Goal: Task Accomplishment & Management: Use online tool/utility

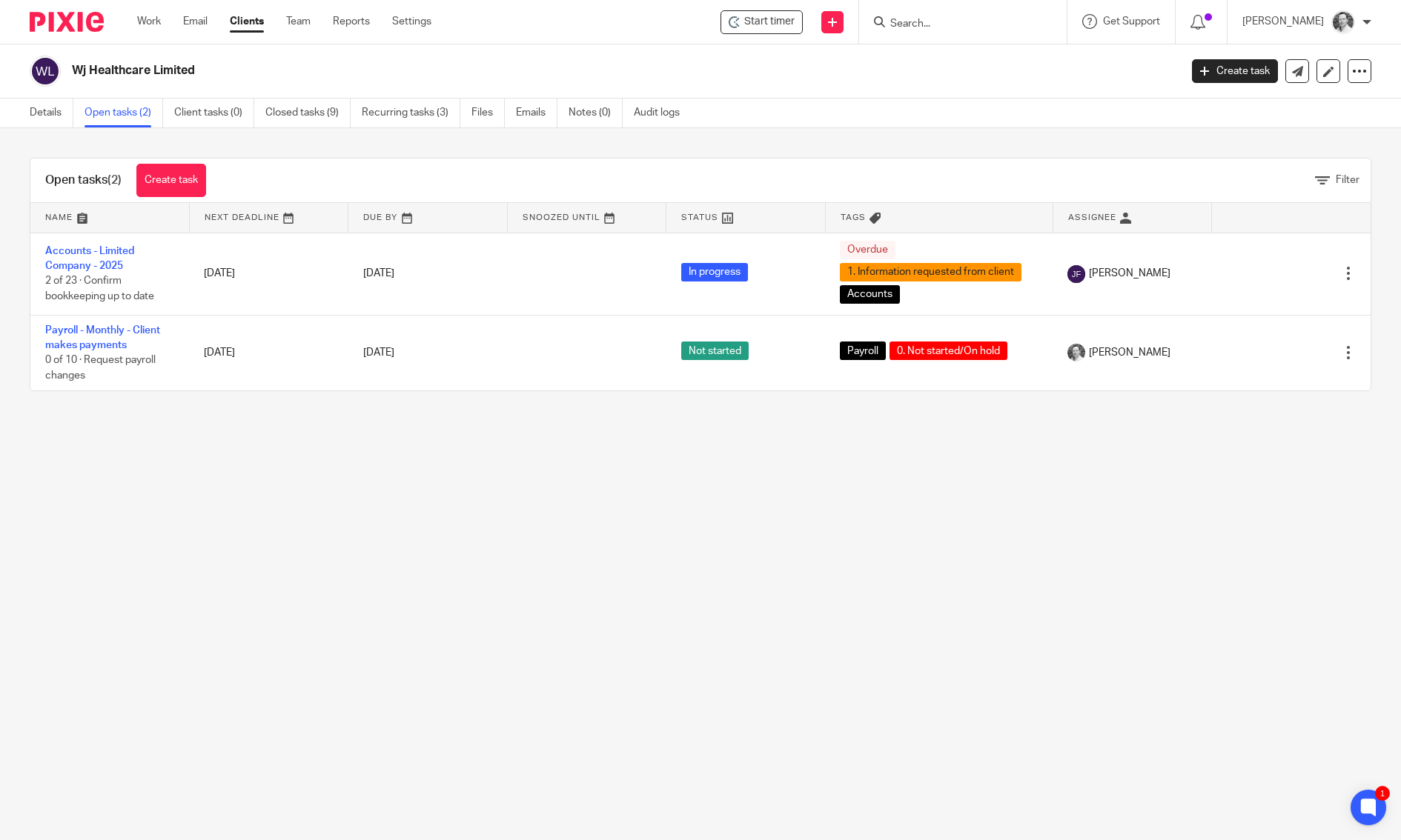
click at [1032, 14] on form at bounding box center [968, 21] width 158 height 18
click at [147, 24] on link "Work" at bounding box center [148, 21] width 24 height 15
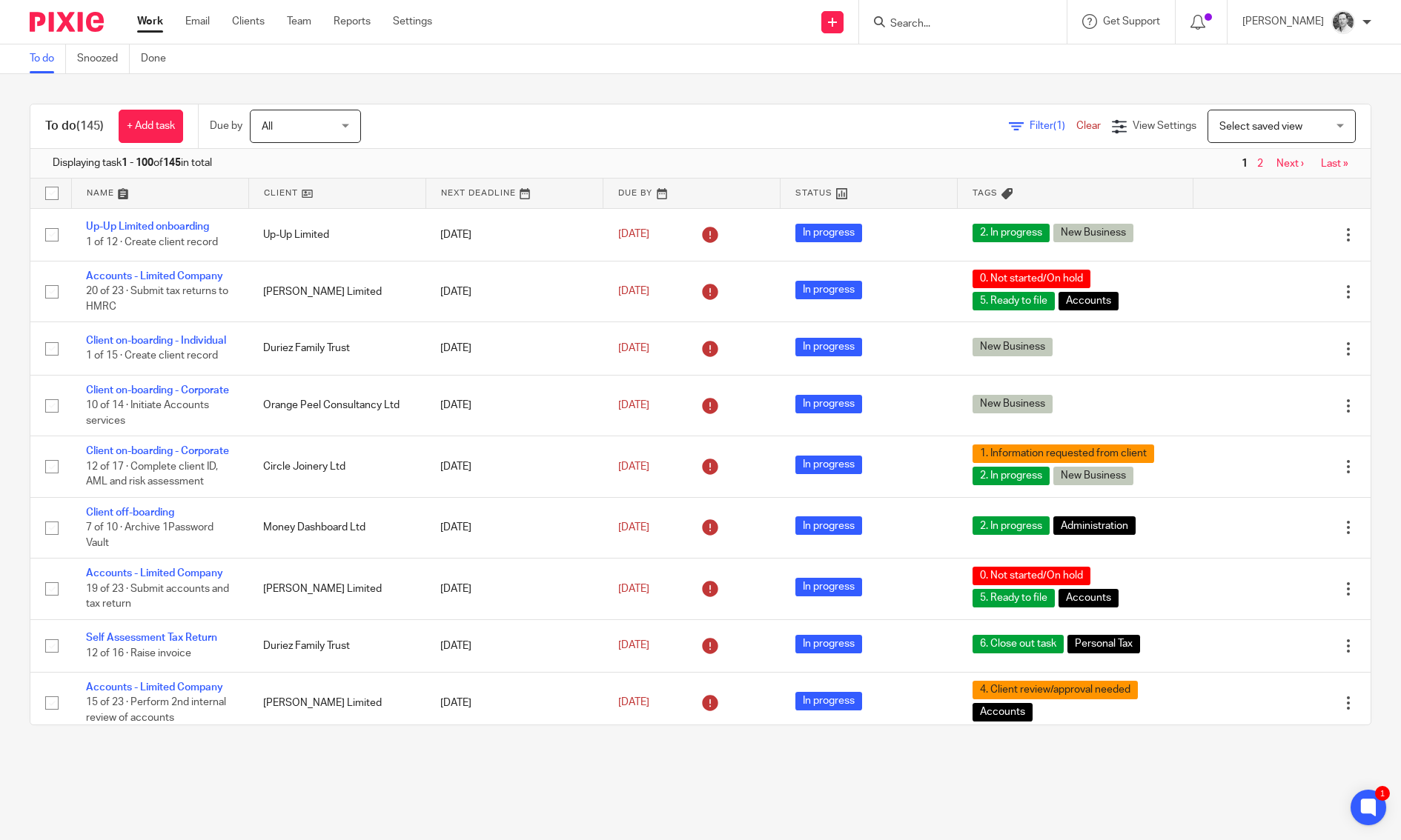
click at [270, 191] on link at bounding box center [337, 194] width 176 height 30
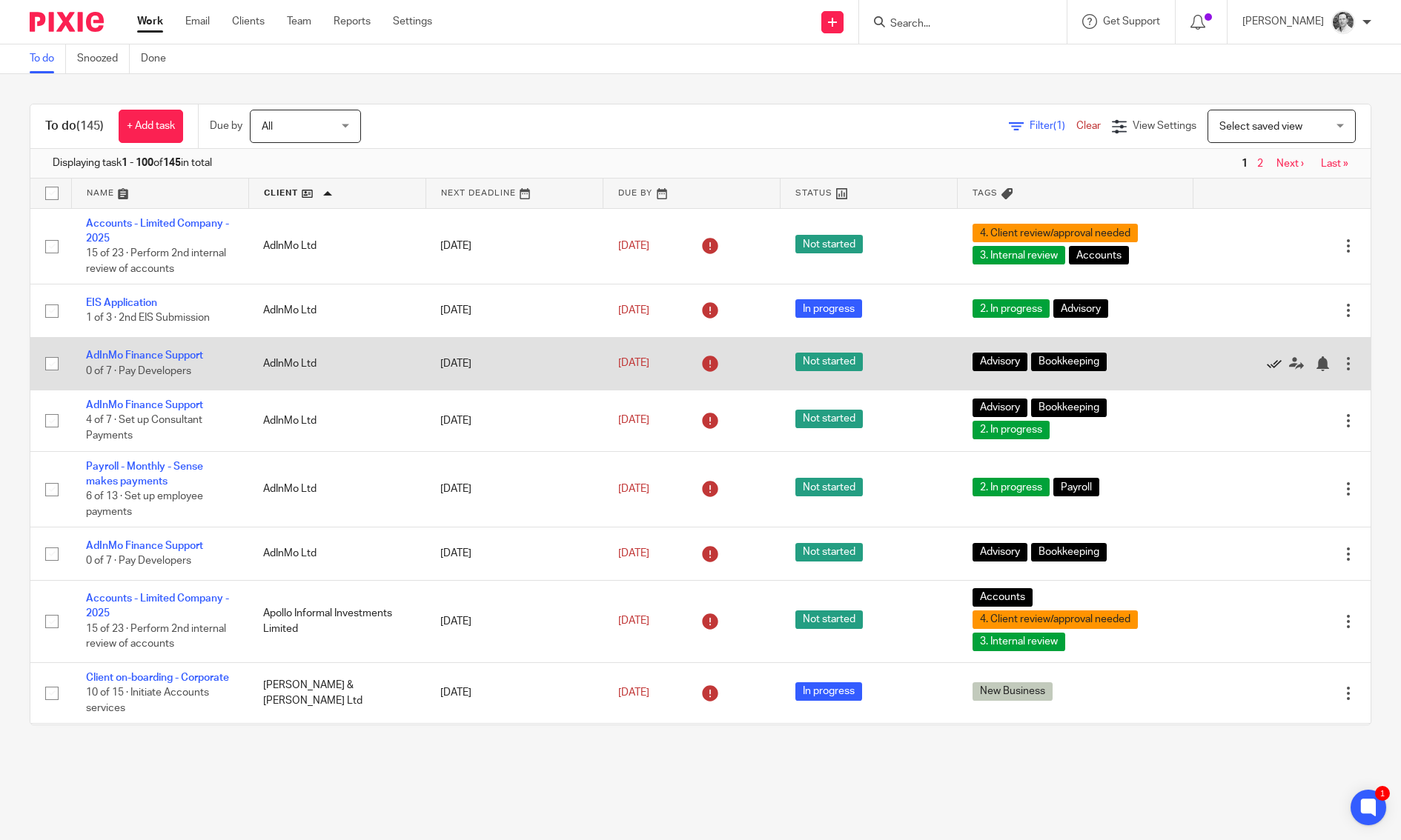
click at [1267, 366] on icon at bounding box center [1274, 364] width 15 height 15
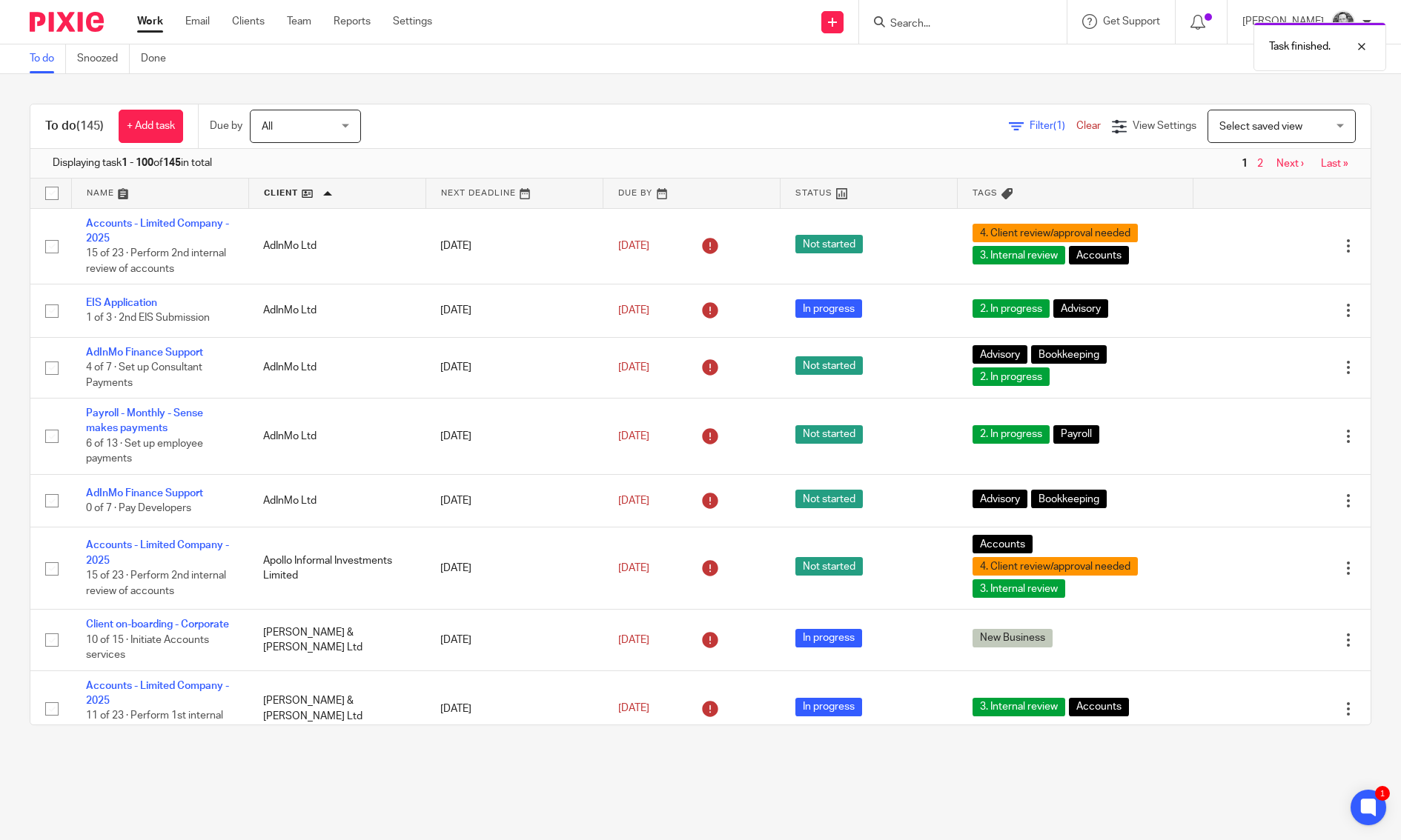
click at [1267, 366] on icon at bounding box center [1274, 368] width 15 height 15
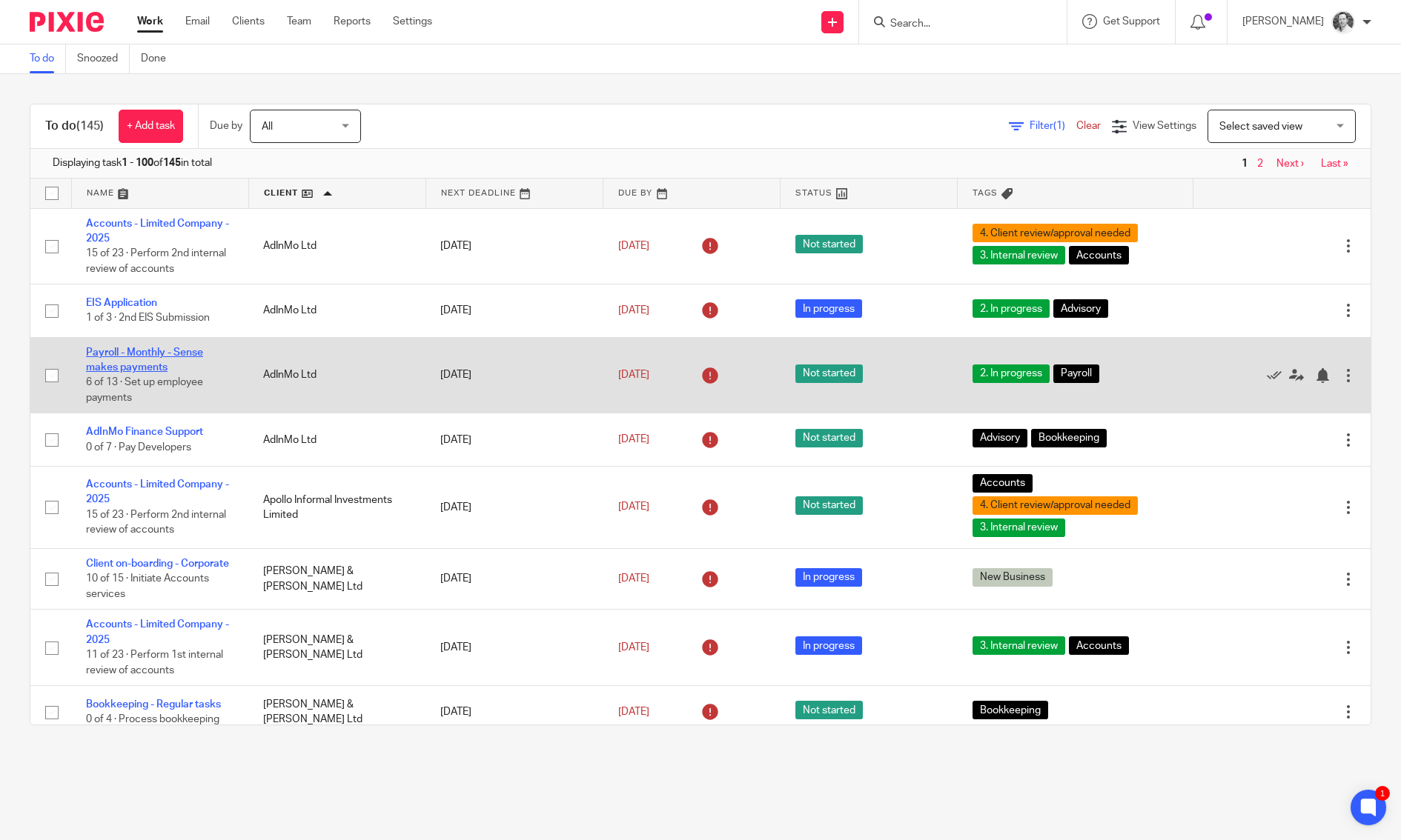
click at [86, 369] on link "Payroll - Monthly - Sense makes payments" at bounding box center [144, 360] width 117 height 26
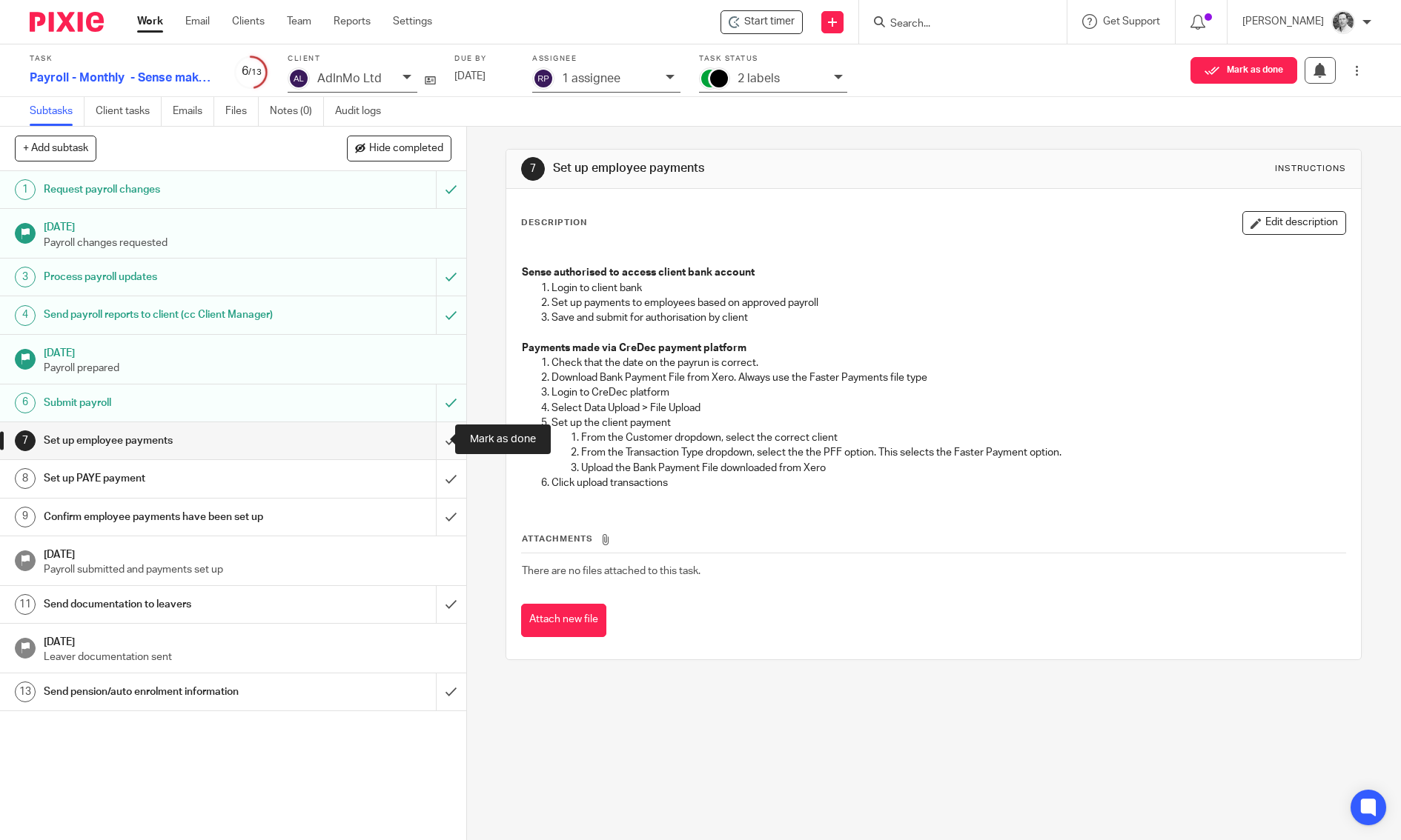
click at [431, 432] on input "submit" at bounding box center [233, 441] width 466 height 37
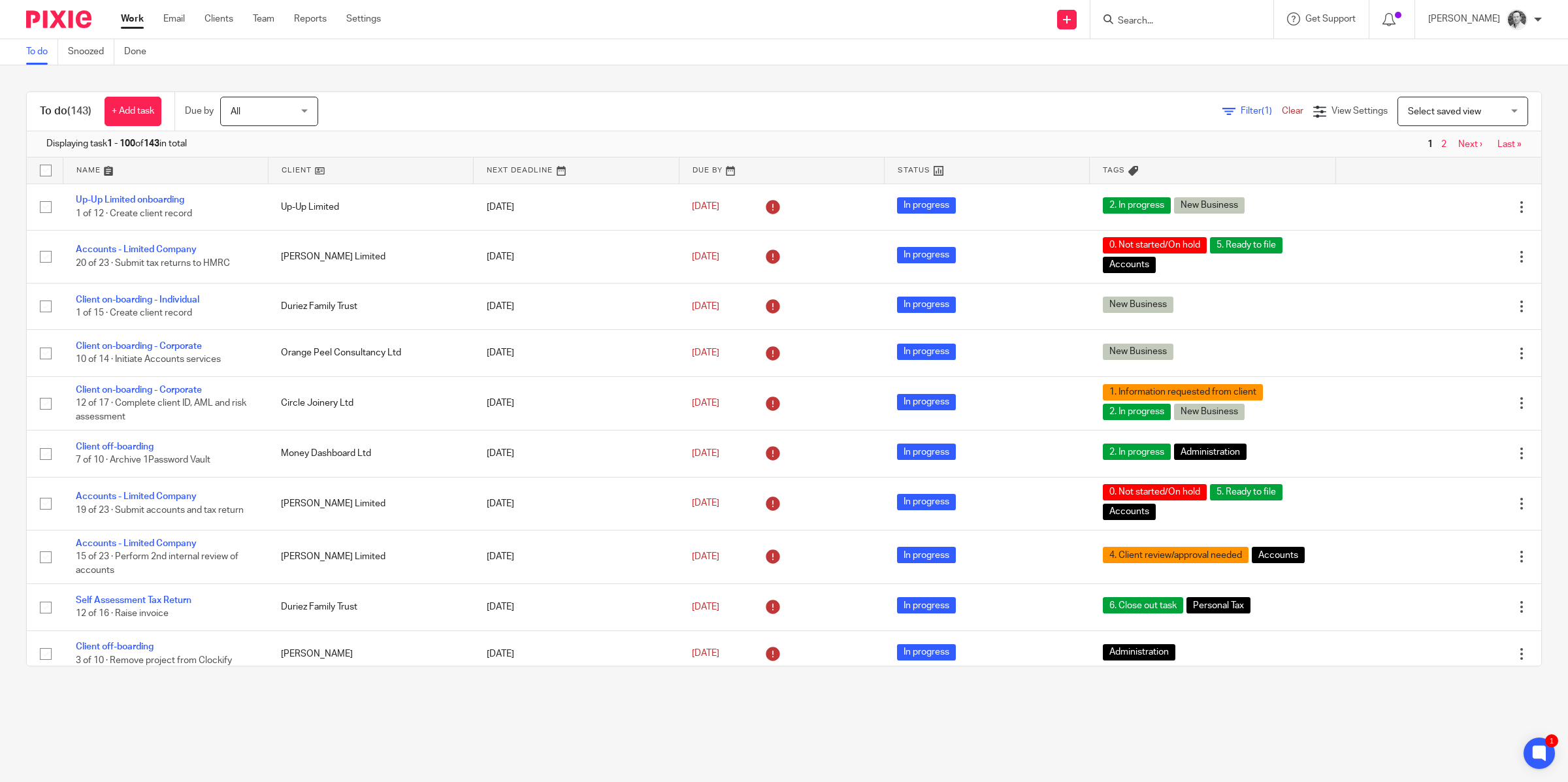
click at [1193, 20] on input "Search" at bounding box center [1175, 22] width 118 height 12
type input "circl"
click button "submit" at bounding box center [0, 0] width 0 height 0
click at [1183, 49] on link at bounding box center [1212, 56] width 196 height 30
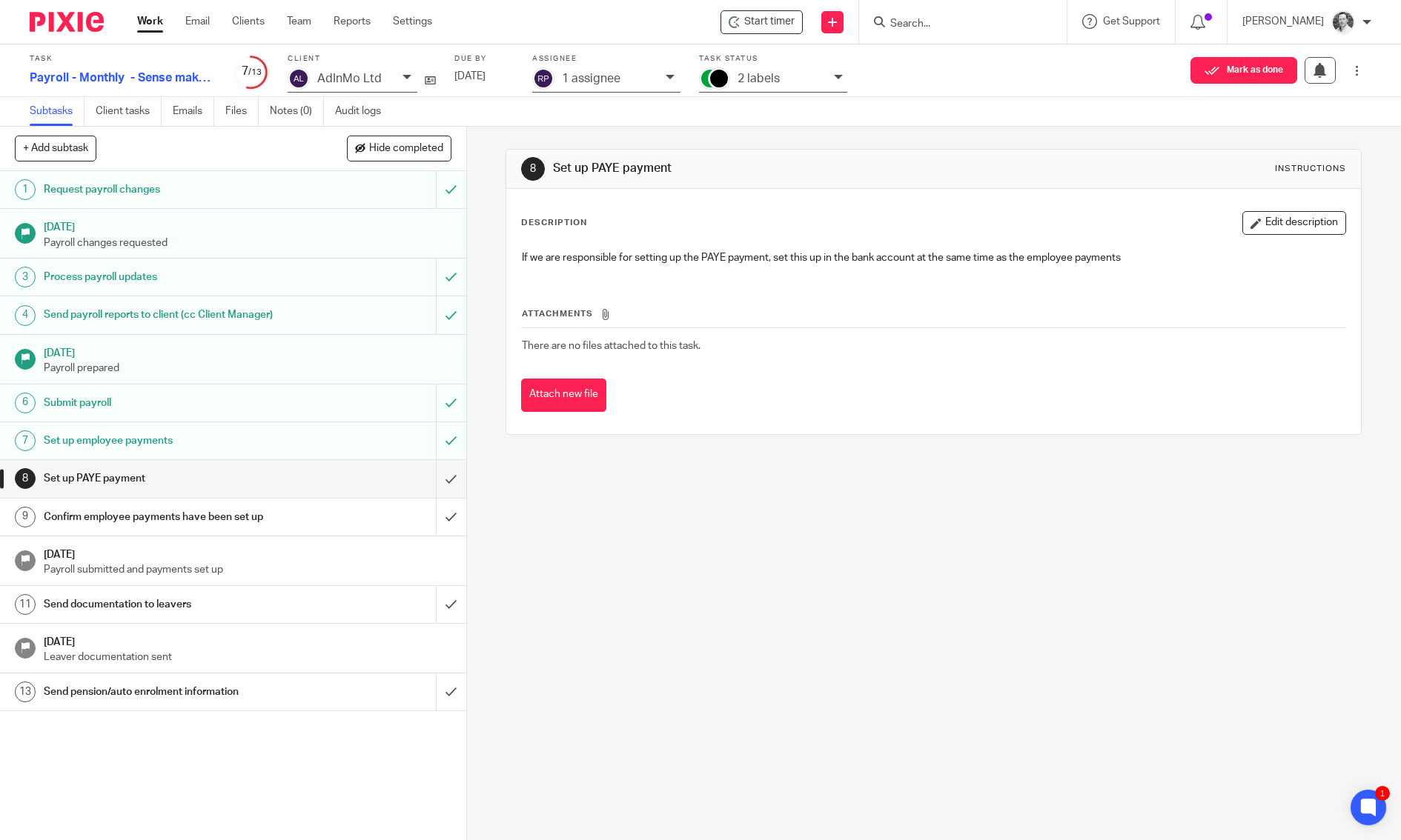
click at [989, 28] on input "Search" at bounding box center [955, 25] width 133 height 13
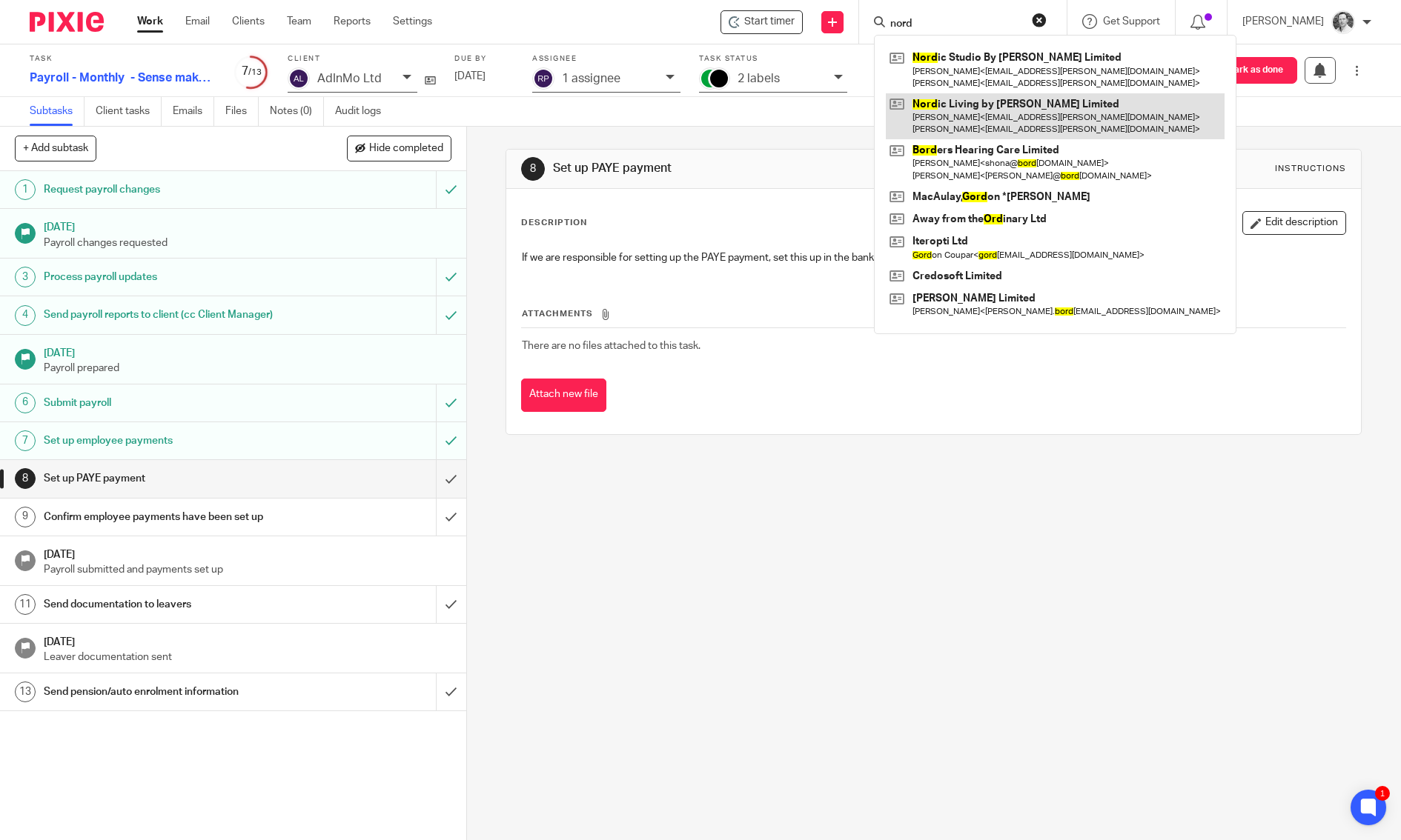
type input "nord"
click at [994, 117] on link at bounding box center [1054, 116] width 339 height 46
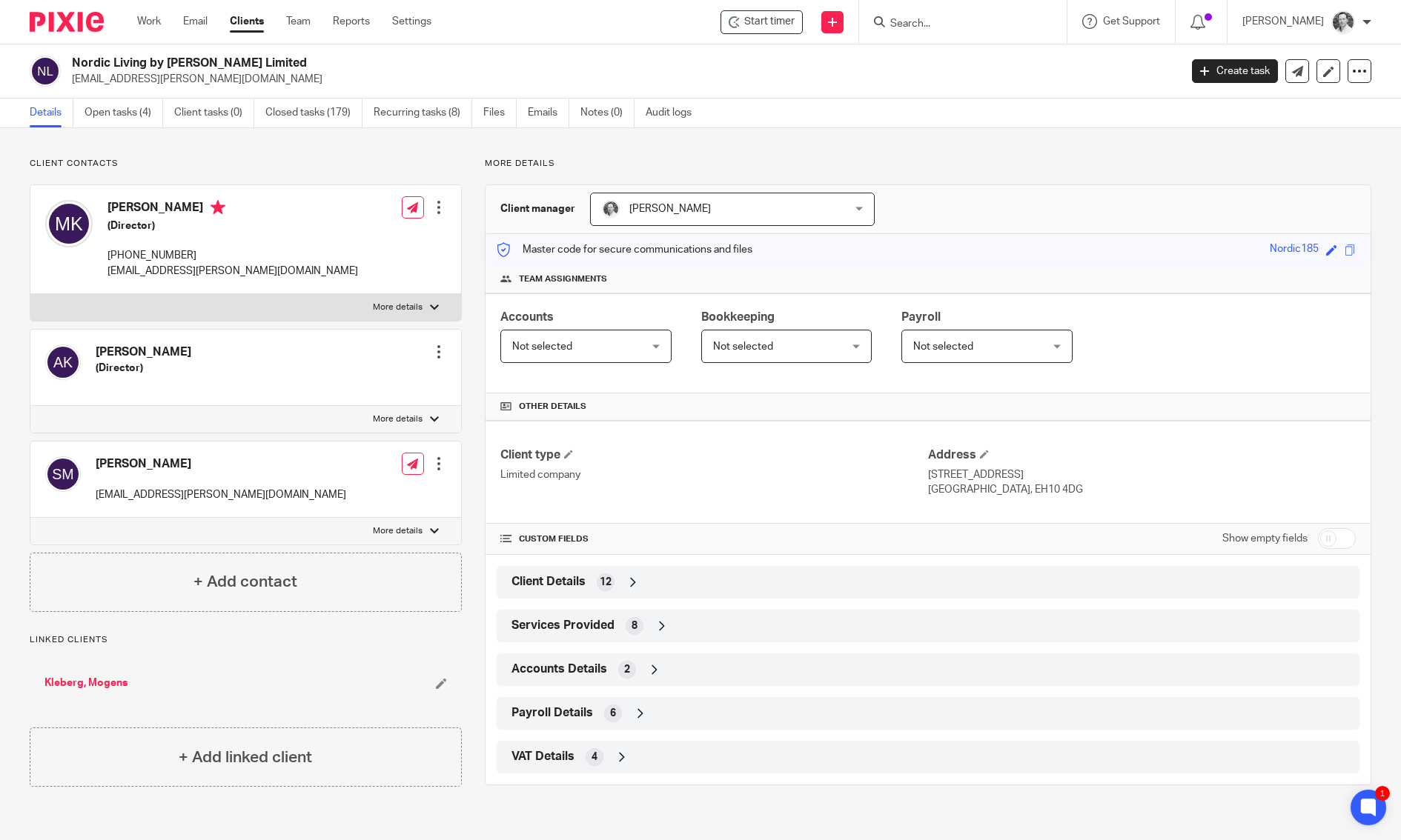
click at [544, 750] on span "VAT Details" at bounding box center [543, 757] width 63 height 16
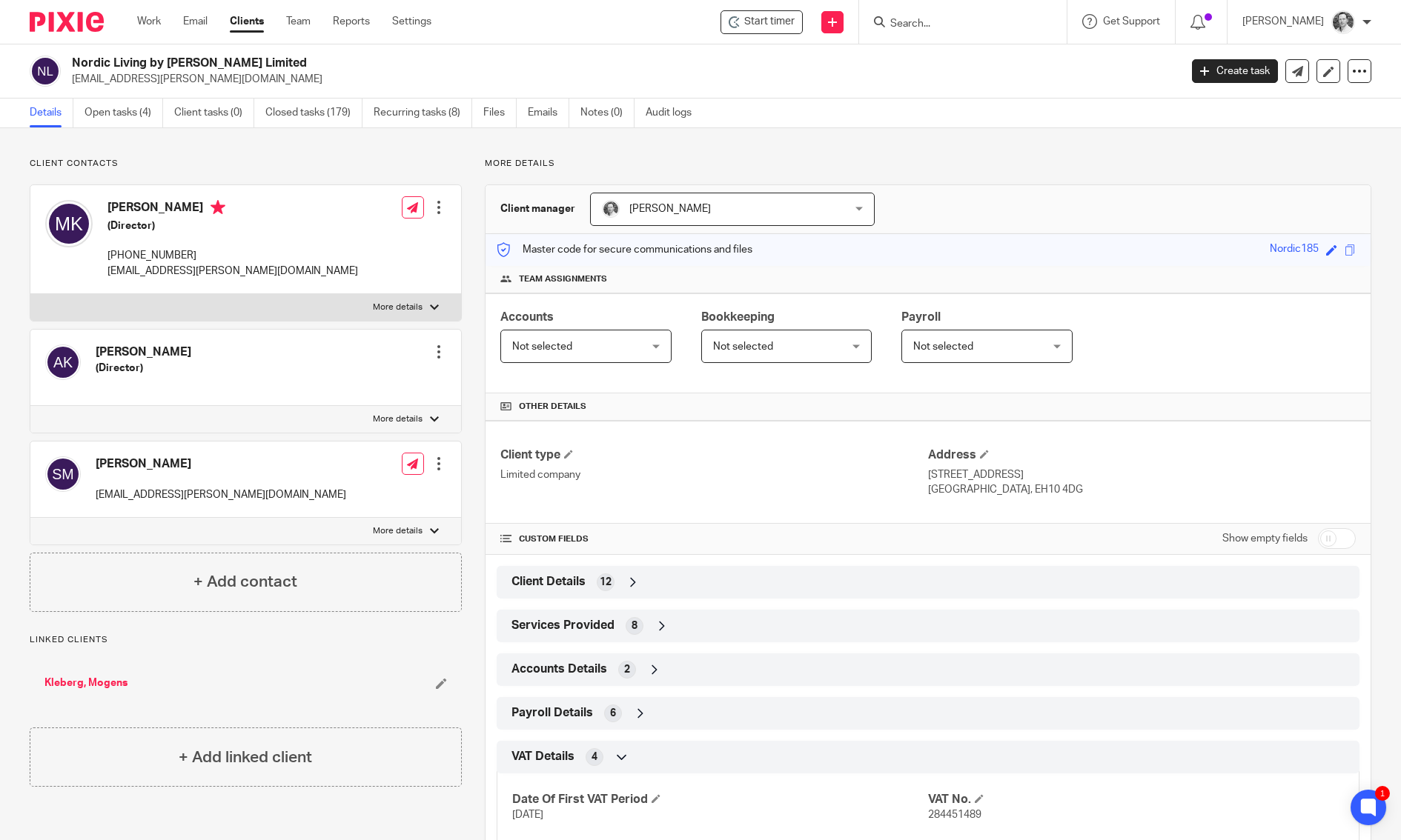
scroll to position [93, 0]
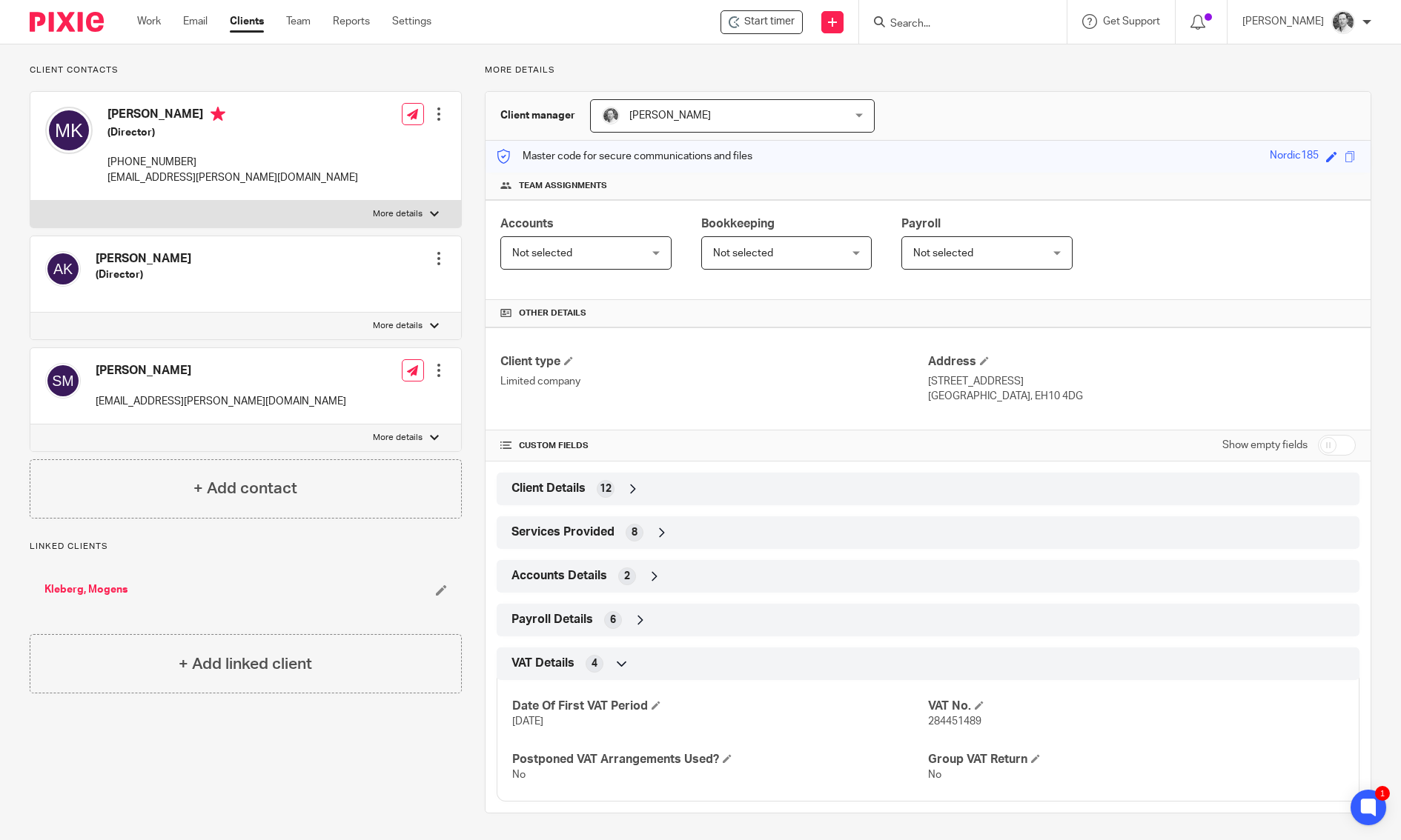
click at [944, 719] on span "284451489" at bounding box center [955, 721] width 54 height 11
copy span "284451489"
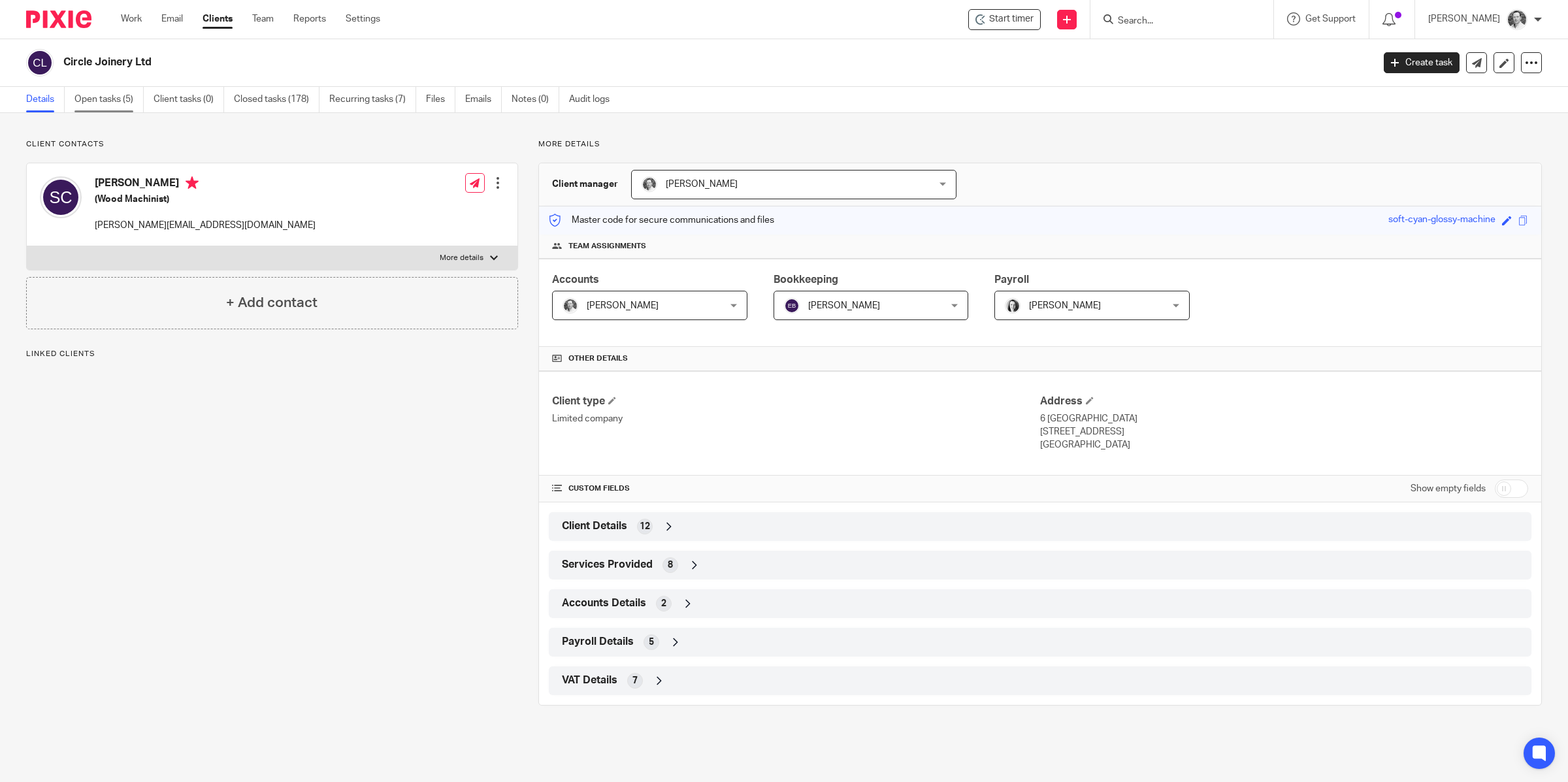
click at [103, 95] on link "Open tasks (5)" at bounding box center [109, 99] width 69 height 25
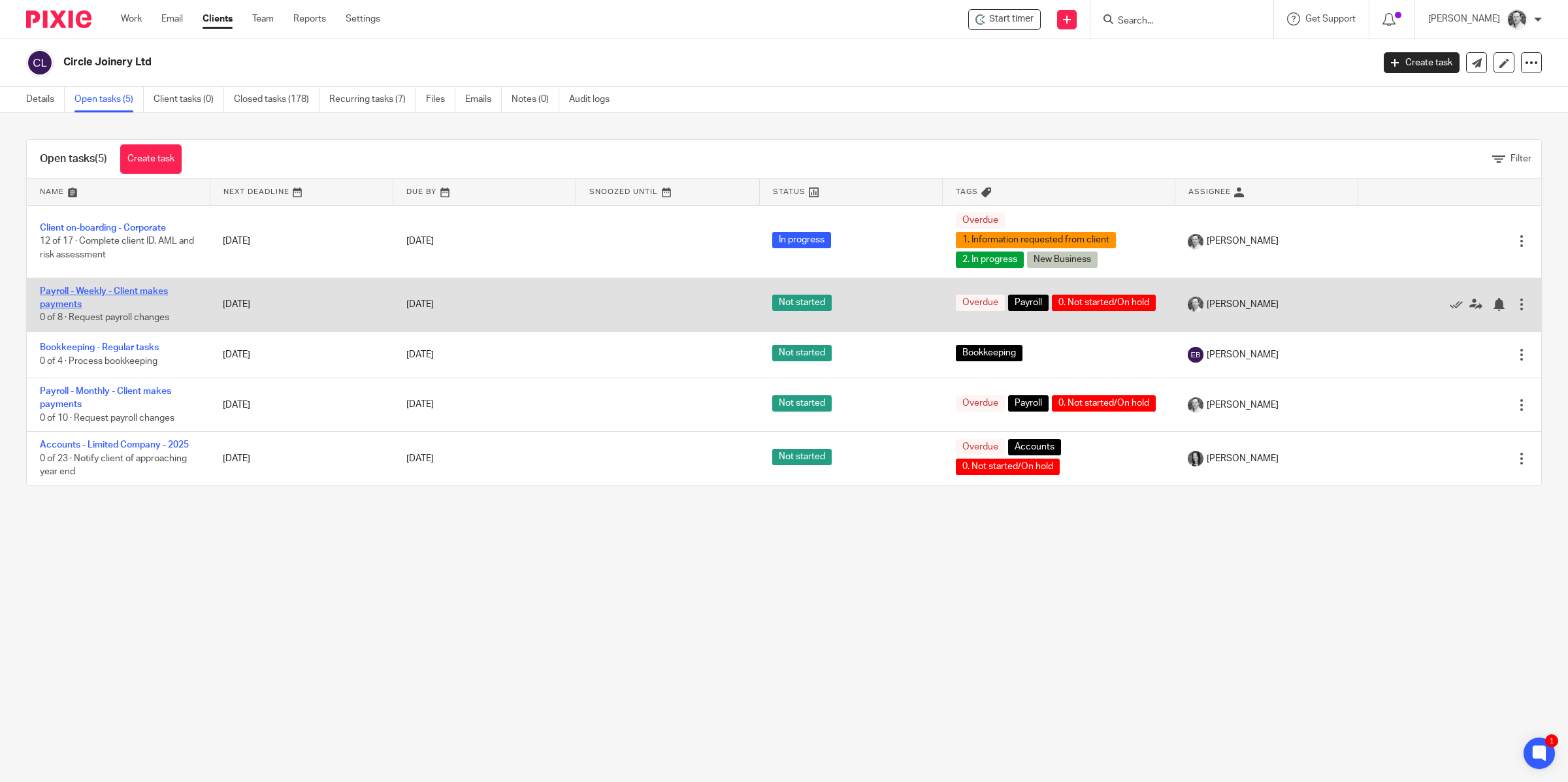
click at [94, 297] on link "Payroll - Weekly - Client makes payments" at bounding box center [104, 298] width 128 height 23
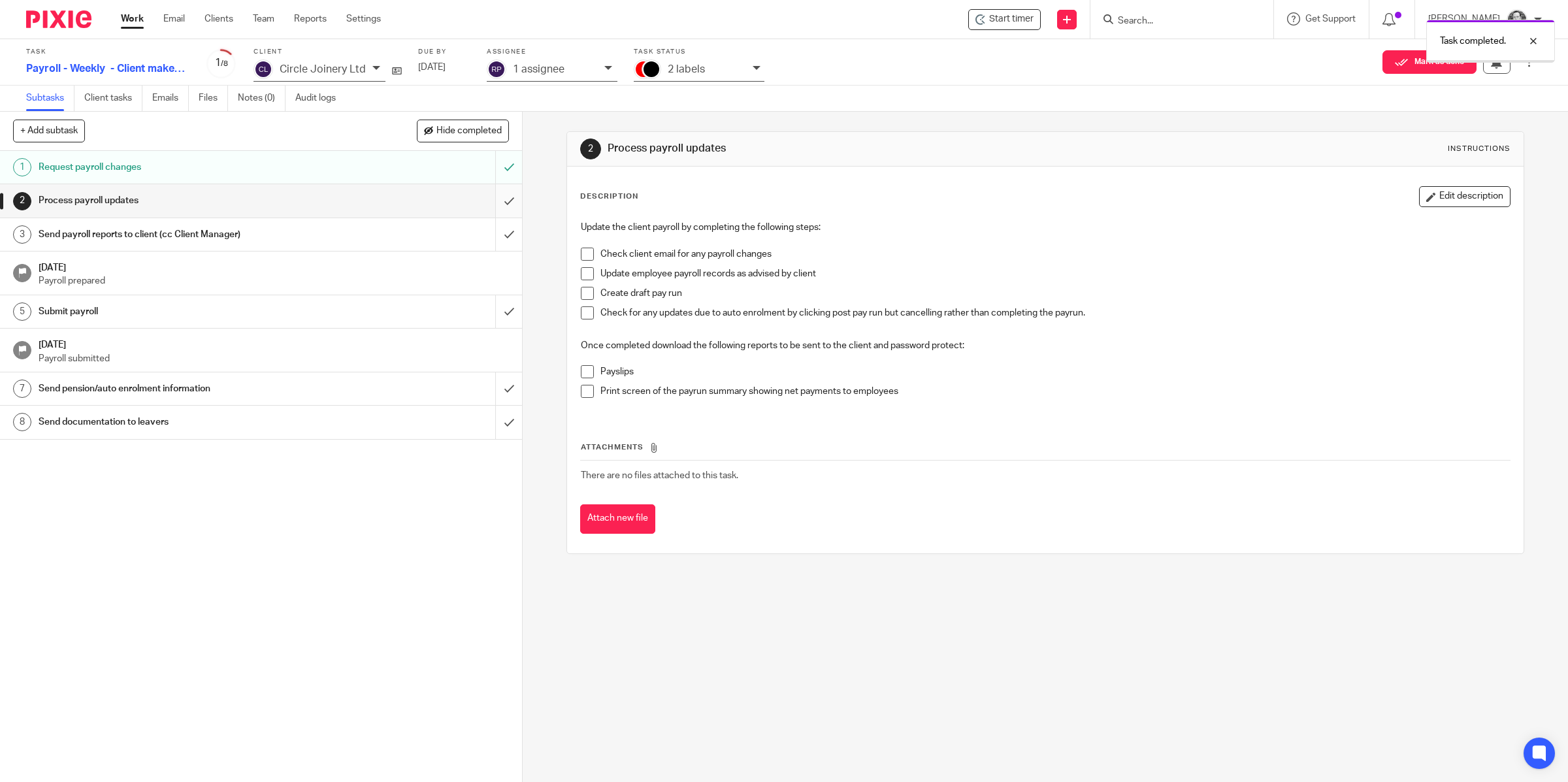
drag, startPoint x: 0, startPoint y: 0, endPoint x: 491, endPoint y: 198, distance: 529.4
click at [491, 198] on input "submit" at bounding box center [261, 200] width 522 height 33
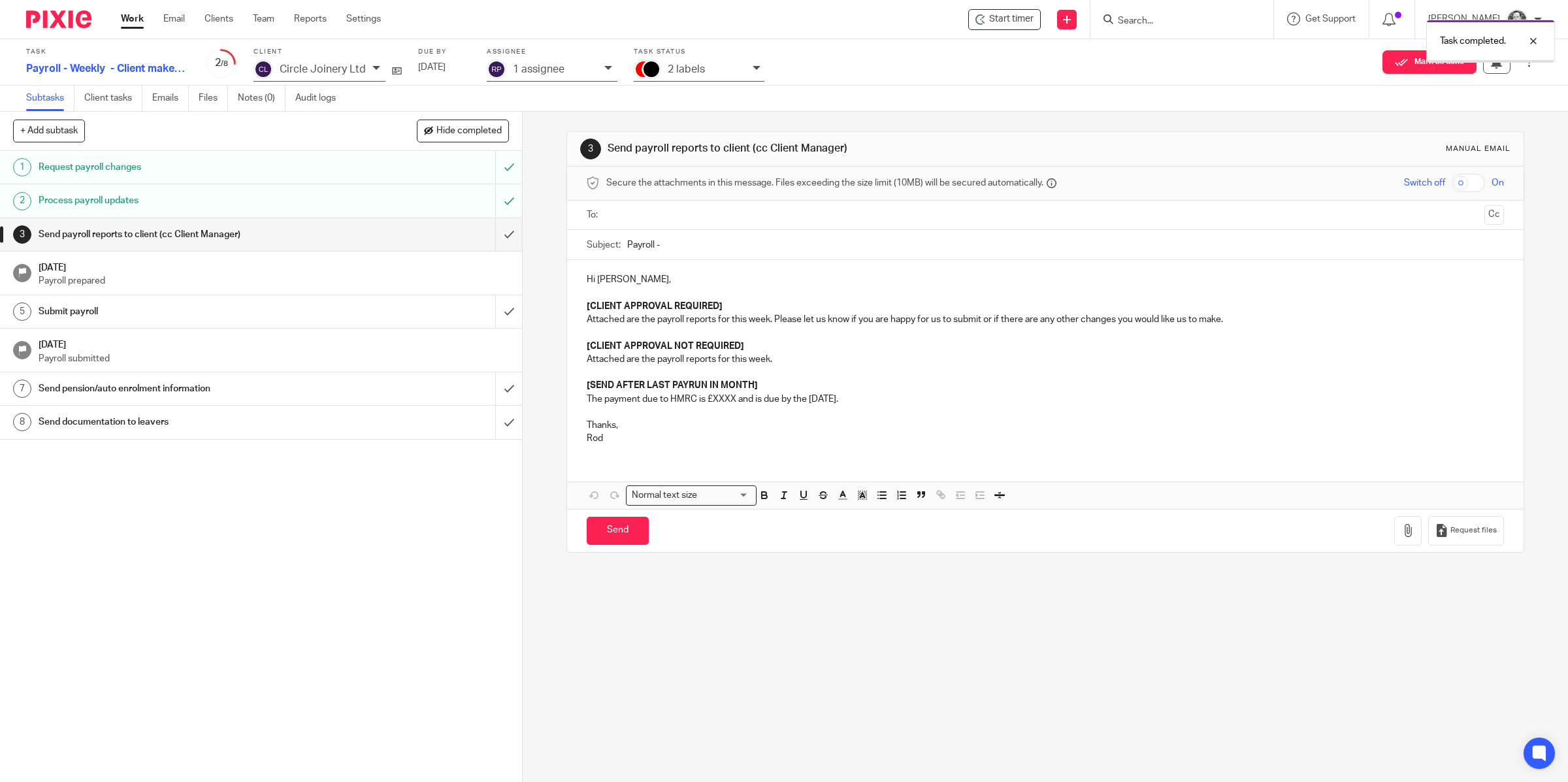
click at [650, 220] on input "text" at bounding box center [1045, 215] width 868 height 15
click at [676, 251] on input "Payroll -" at bounding box center [1066, 248] width 878 height 29
type input "Payroll - 22/8/25"
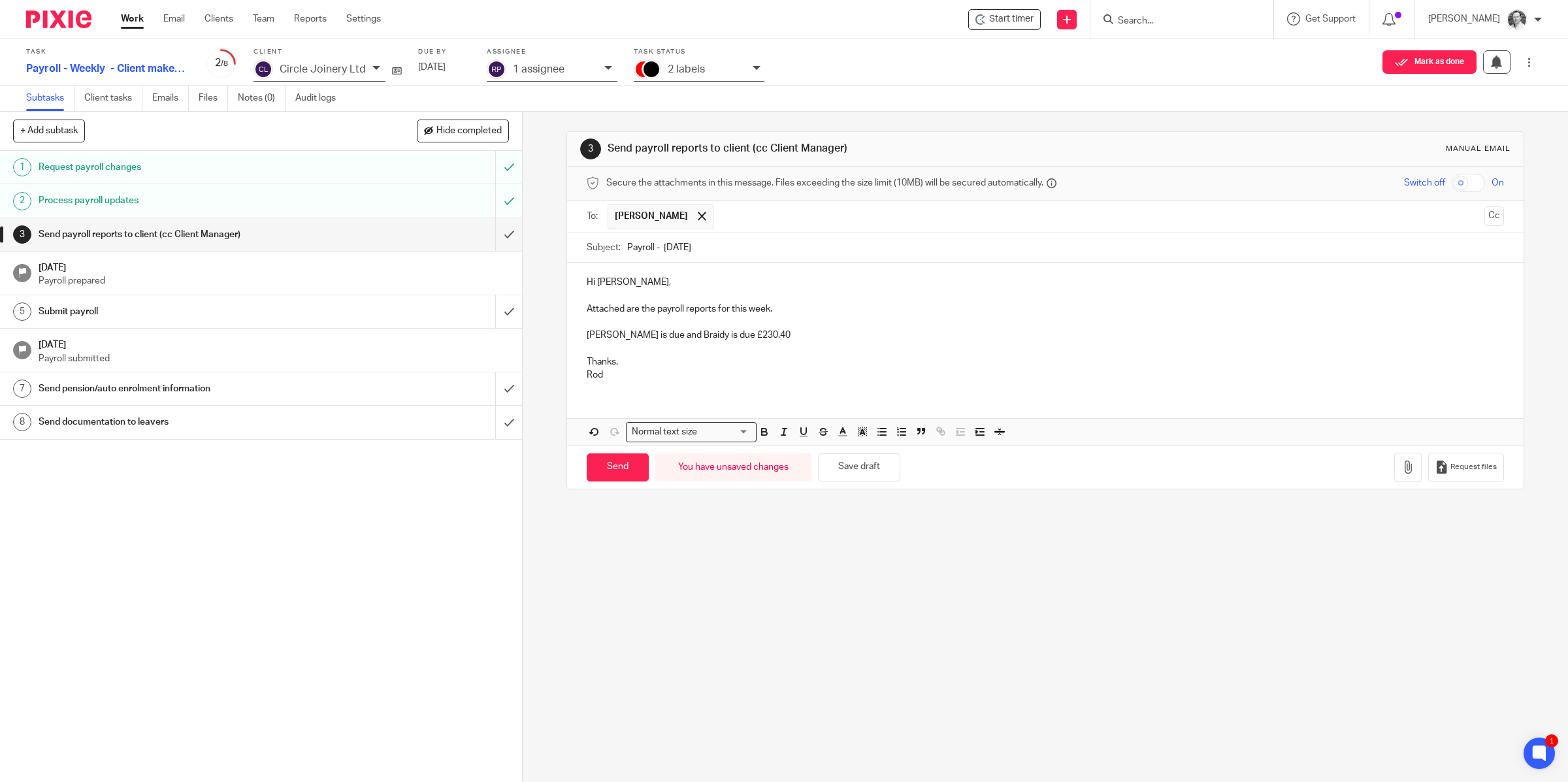
click at [642, 341] on p "Alan is due and Braidy is due £230.40" at bounding box center [1045, 335] width 918 height 13
click at [1394, 465] on button "button" at bounding box center [1408, 468] width 28 height 29
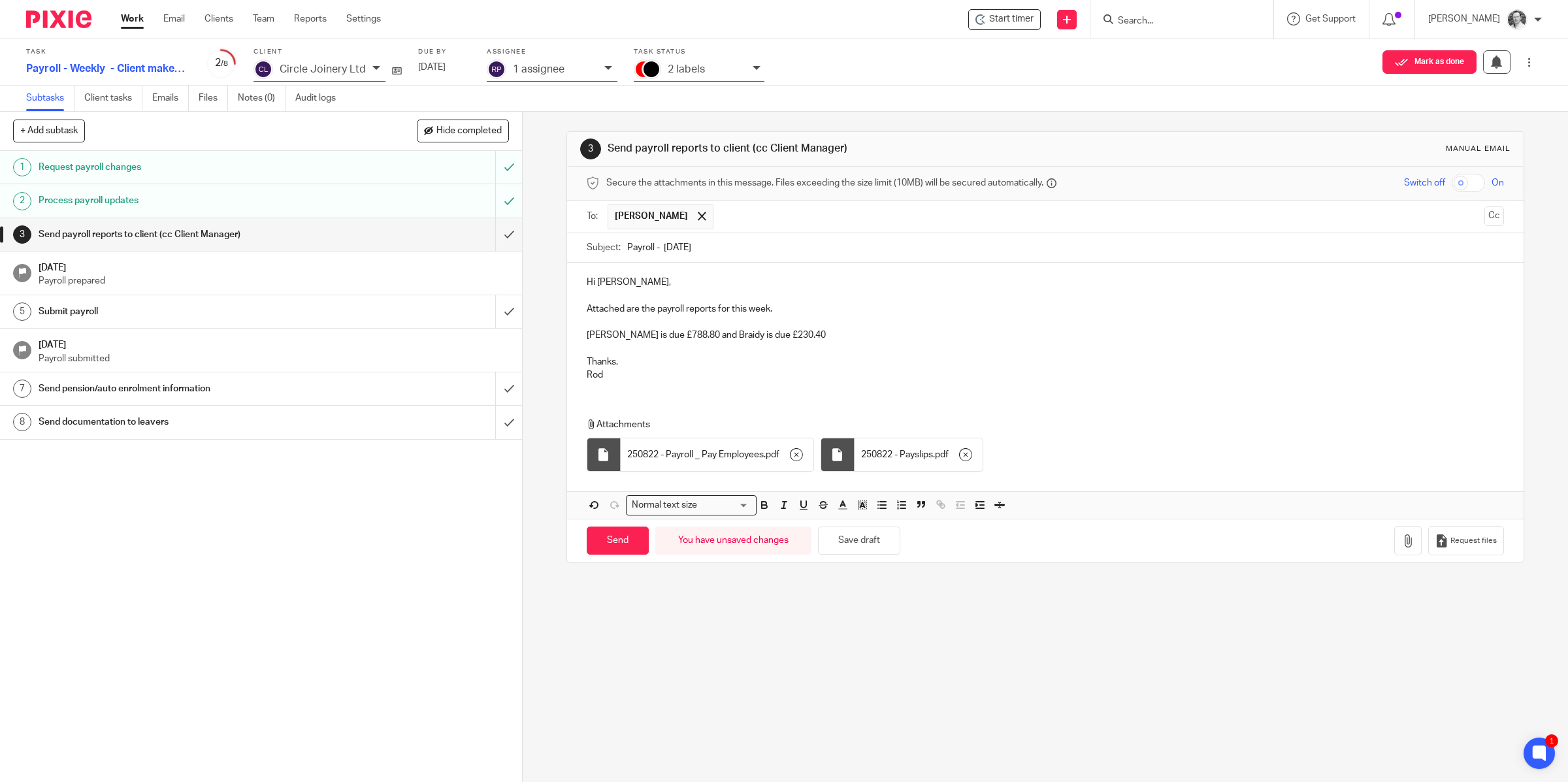
click at [1452, 187] on input "checkbox" at bounding box center [1469, 182] width 33 height 18
click at [626, 547] on input "Send" at bounding box center [617, 540] width 62 height 28
checkbox input "false"
type input "Sent"
click at [489, 317] on input "submit" at bounding box center [261, 311] width 522 height 33
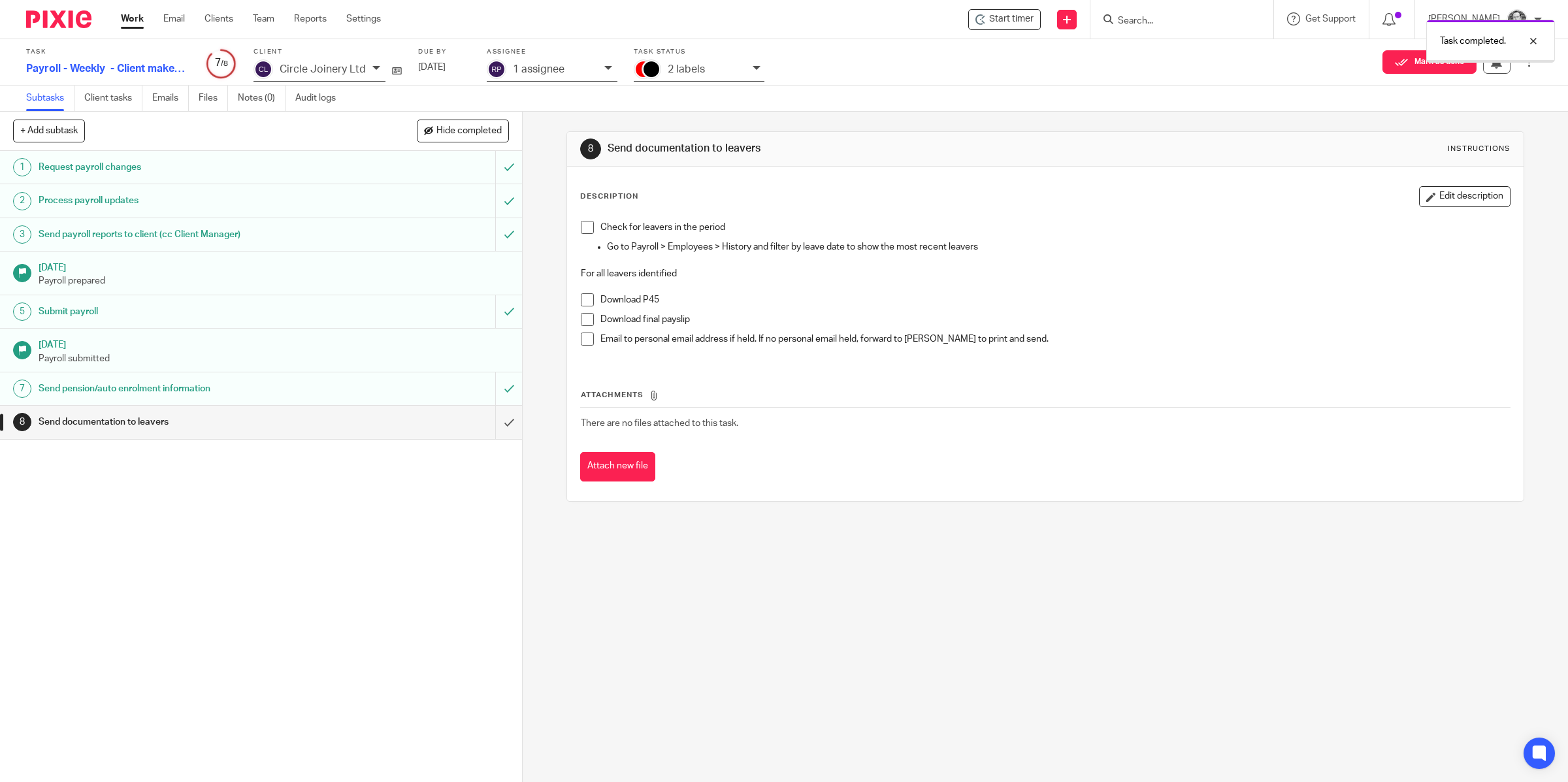
click at [490, 430] on input "submit" at bounding box center [261, 422] width 522 height 33
